Goal: Information Seeking & Learning: Find contact information

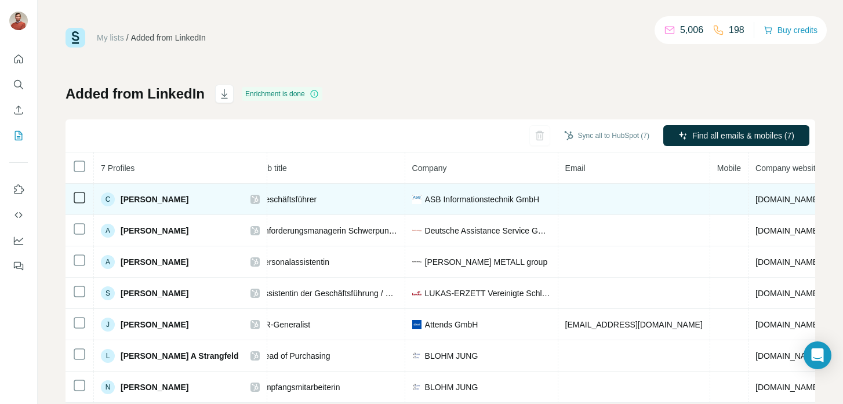
scroll to position [0, 220]
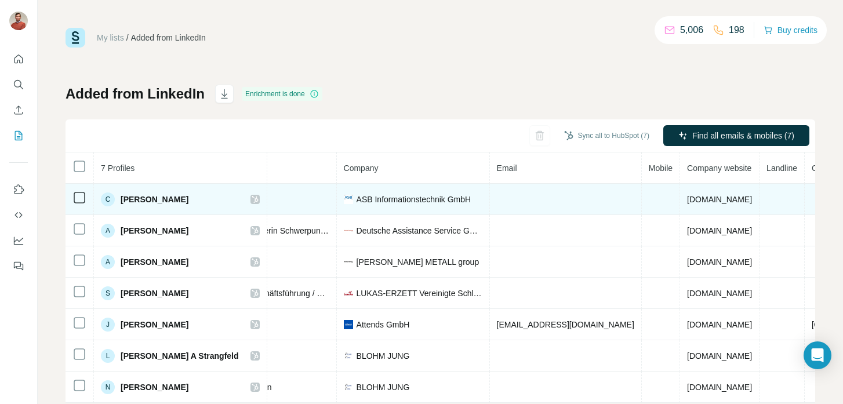
click at [642, 202] on td at bounding box center [661, 199] width 38 height 31
click at [642, 194] on td at bounding box center [661, 199] width 38 height 31
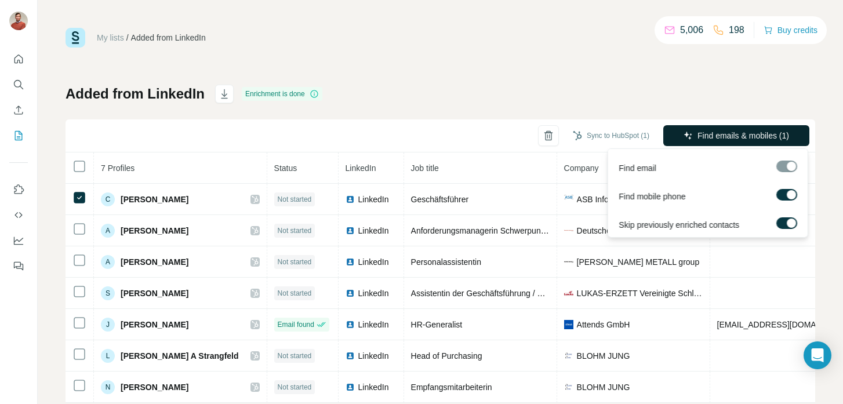
click at [704, 137] on span "Find emails & mobiles (1)" at bounding box center [744, 136] width 92 height 12
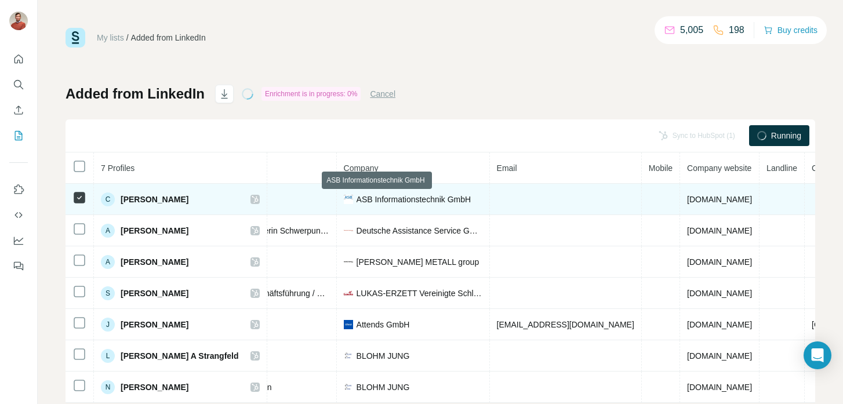
scroll to position [0, 219]
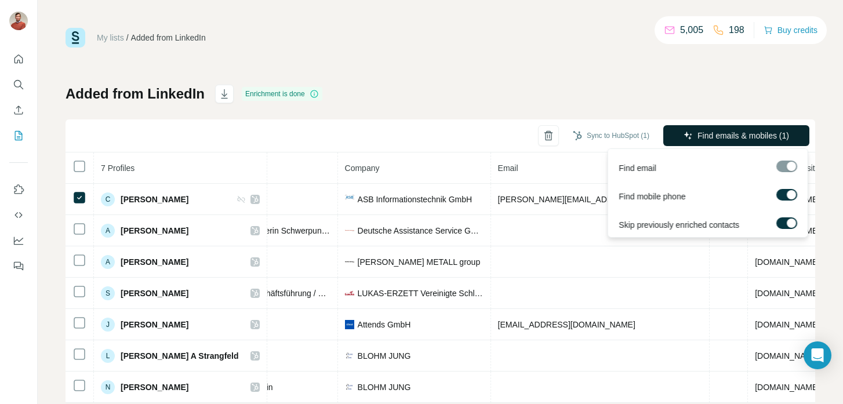
click at [734, 130] on span "Find emails & mobiles (1)" at bounding box center [744, 136] width 92 height 12
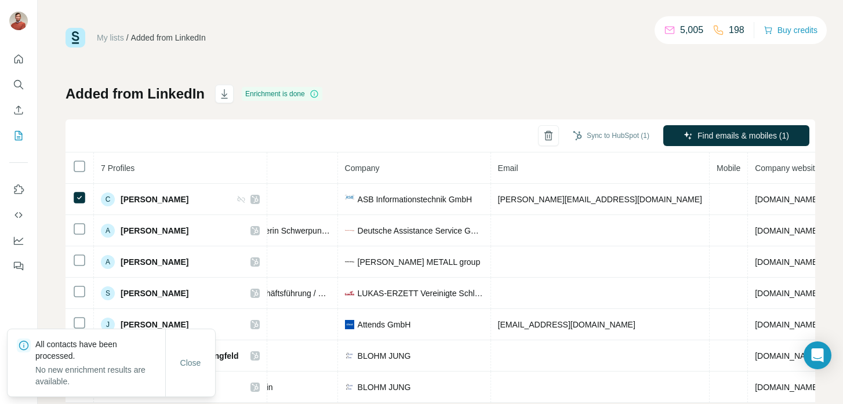
click at [706, 98] on div "Added from LinkedIn Enrichment is done Sync to HubSpot (1) Find emails & mobile…" at bounding box center [441, 244] width 750 height 318
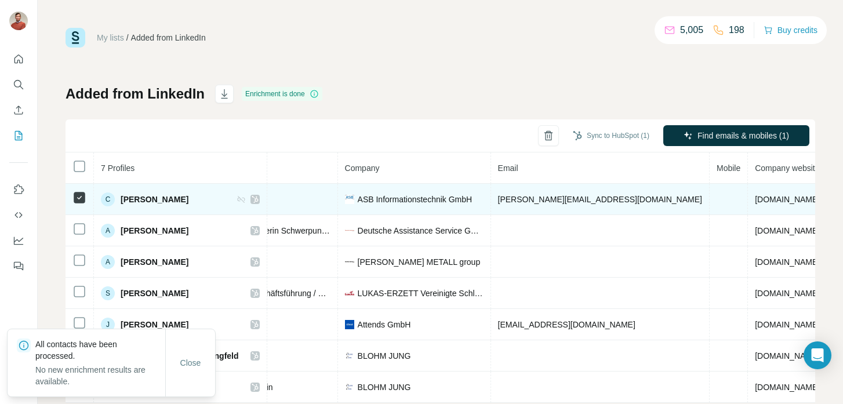
click at [498, 203] on span "[PERSON_NAME][EMAIL_ADDRESS][DOMAIN_NAME]" at bounding box center [600, 199] width 204 height 9
copy span "[PERSON_NAME][EMAIL_ADDRESS][DOMAIN_NAME]"
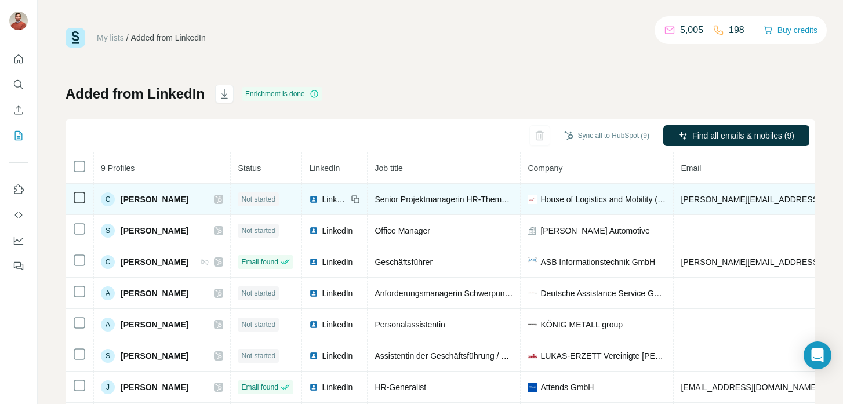
click at [588, 201] on span "House of Logistics and Mobility (HOLM) GmbH" at bounding box center [603, 200] width 126 height 12
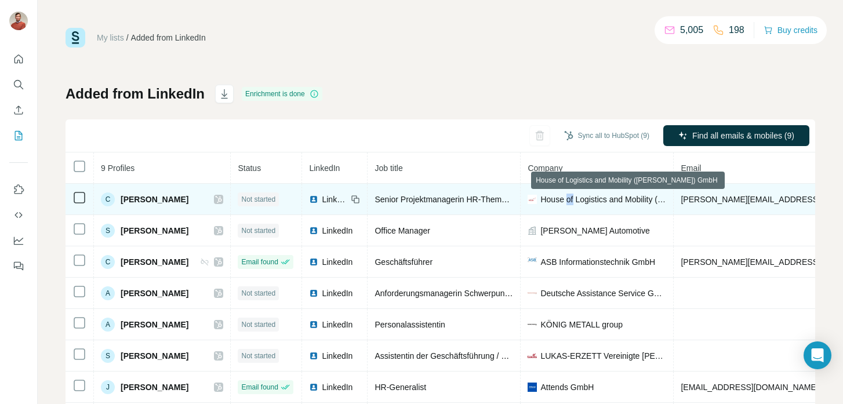
click at [588, 201] on span "House of Logistics and Mobility (HOLM) GmbH" at bounding box center [603, 200] width 126 height 12
copy span "House of Logistics and Mobility (HOLM) GmbH"
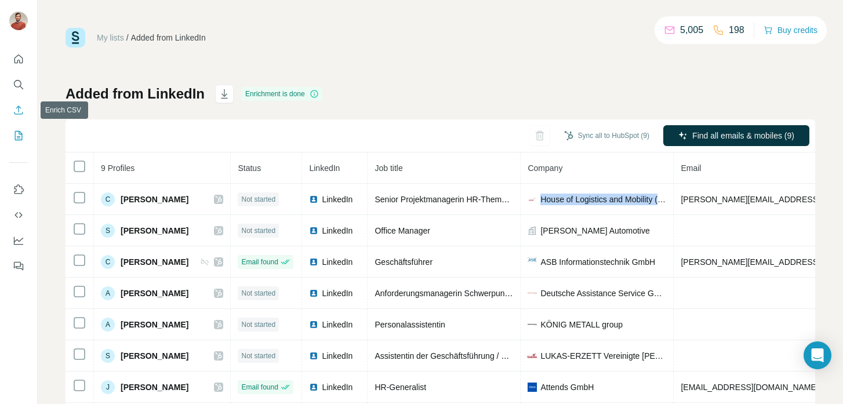
click at [16, 100] on button "Enrich CSV" at bounding box center [18, 110] width 19 height 21
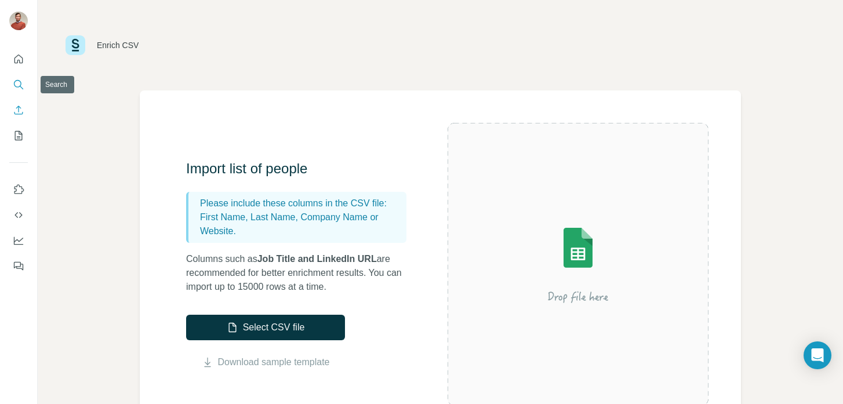
click at [20, 92] on button "Search" at bounding box center [18, 84] width 19 height 21
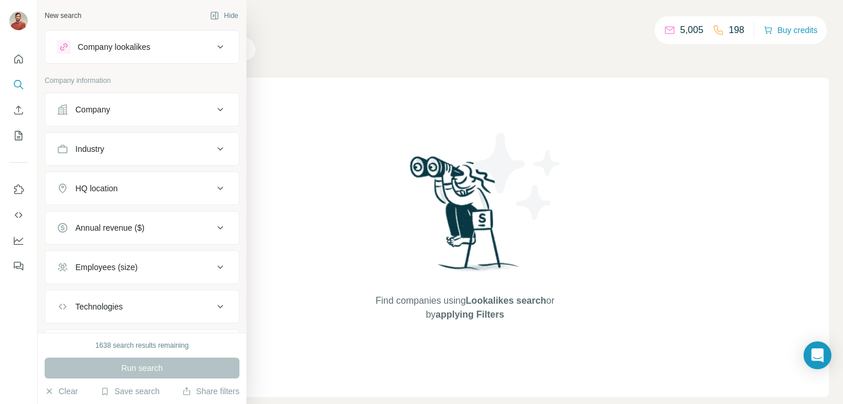
click at [64, 117] on button "Company" at bounding box center [142, 110] width 194 height 28
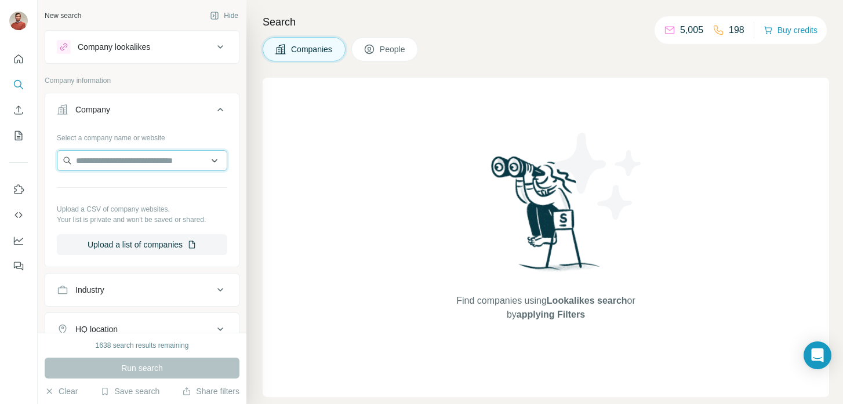
click at [101, 163] on input "text" at bounding box center [142, 160] width 170 height 21
paste input "**********"
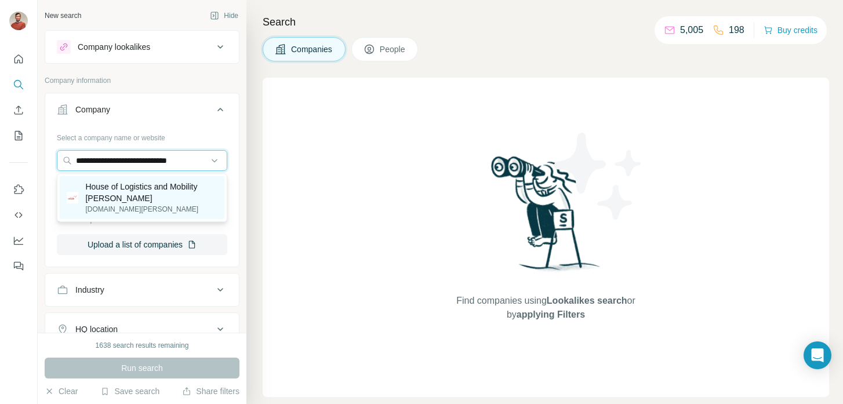
type input "**********"
click at [129, 201] on p "House of Logistics and Mobility HOLM" at bounding box center [151, 192] width 132 height 23
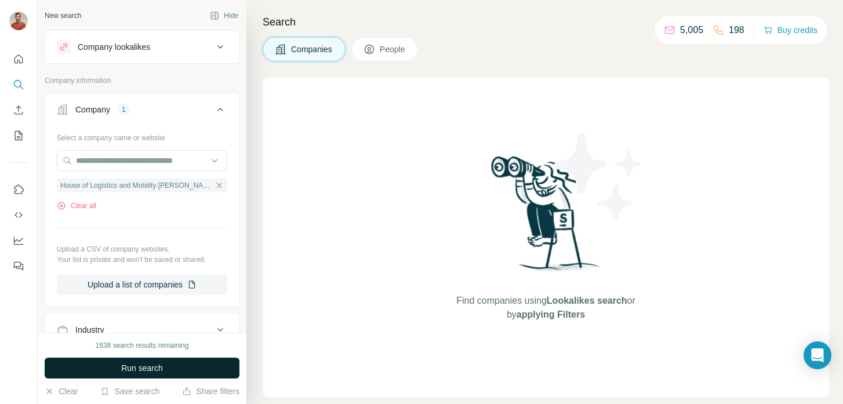
click at [142, 373] on span "Run search" at bounding box center [142, 368] width 42 height 12
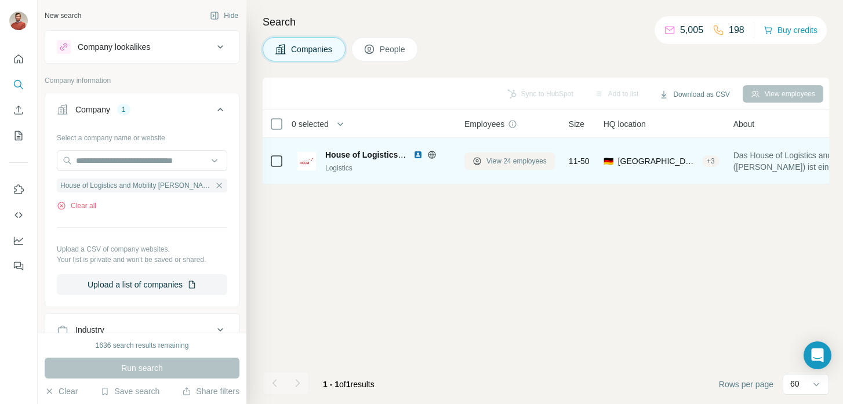
click at [511, 169] on button "View 24 employees" at bounding box center [509, 160] width 90 height 17
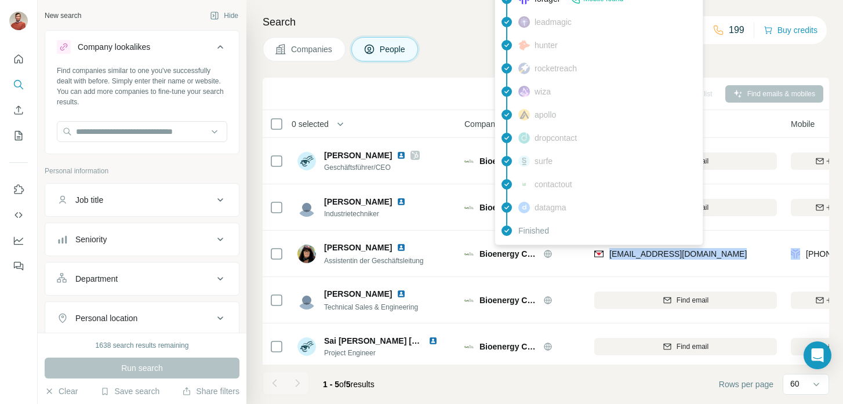
scroll to position [5, 100]
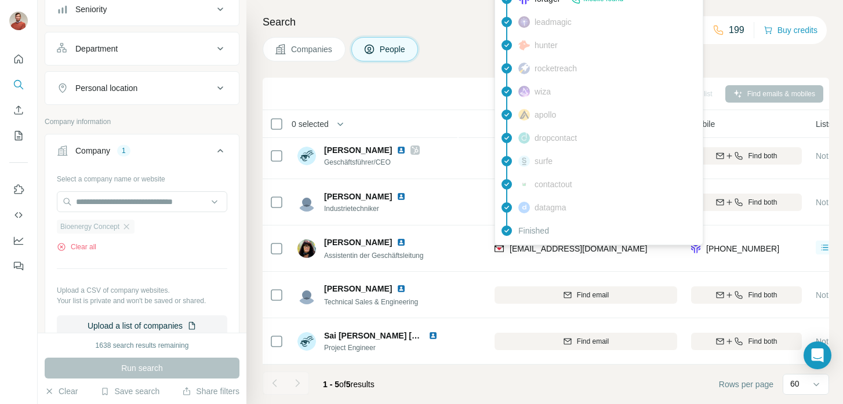
click at [133, 231] on div "Bioenergy Concept" at bounding box center [96, 227] width 78 height 14
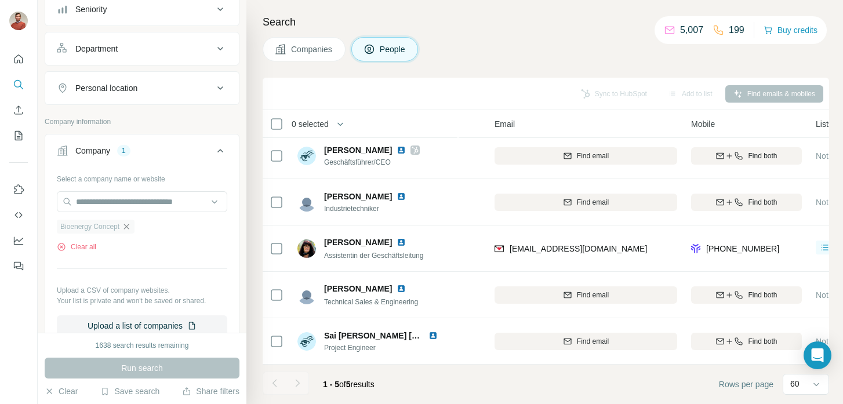
click at [131, 222] on icon "button" at bounding box center [126, 226] width 9 height 9
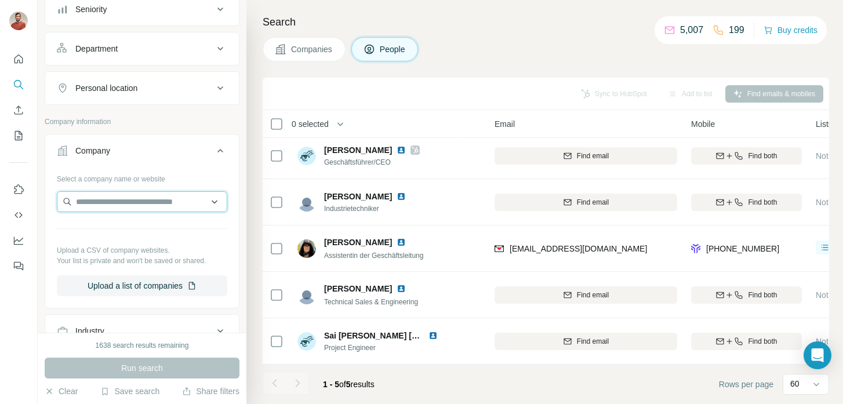
click at [139, 204] on input "text" at bounding box center [142, 201] width 170 height 21
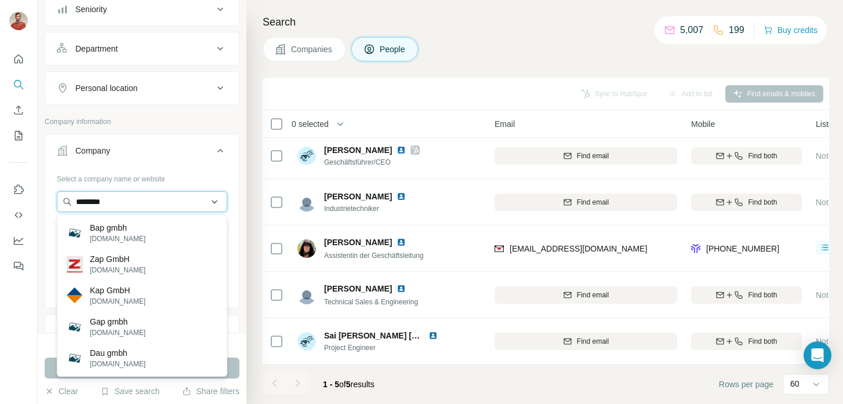
click at [104, 209] on input "********" at bounding box center [142, 201] width 170 height 21
type input "**********"
